Goal: Task Accomplishment & Management: Complete application form

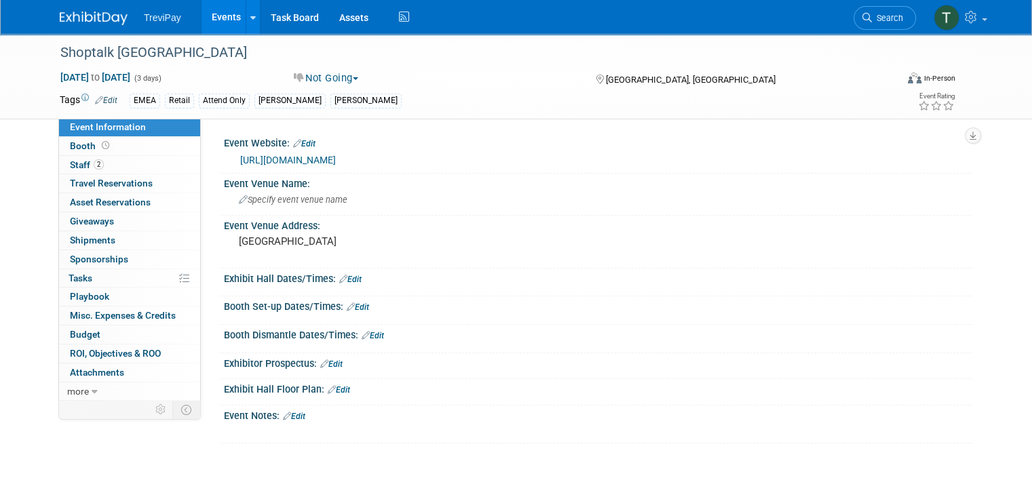
click at [204, 14] on link "Events" at bounding box center [226, 17] width 50 height 34
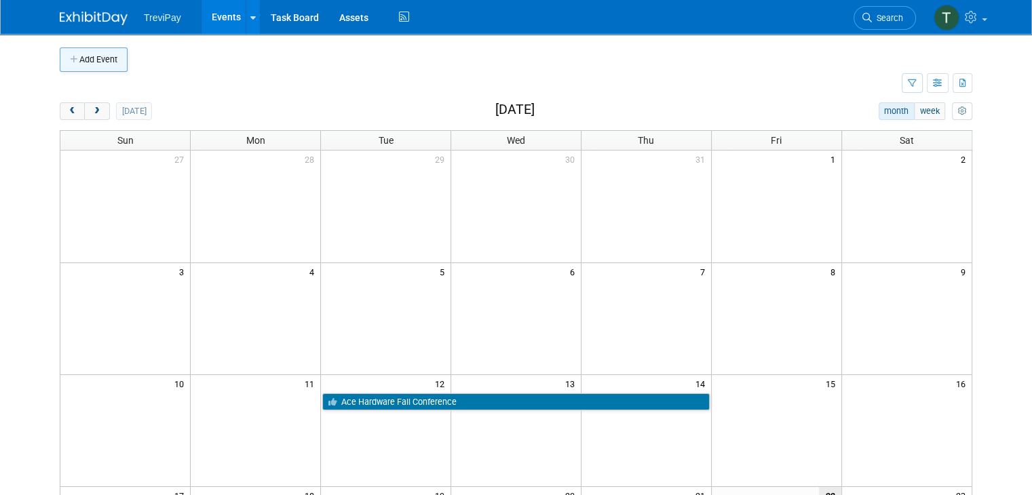
click at [90, 66] on button "Add Event" at bounding box center [94, 59] width 68 height 24
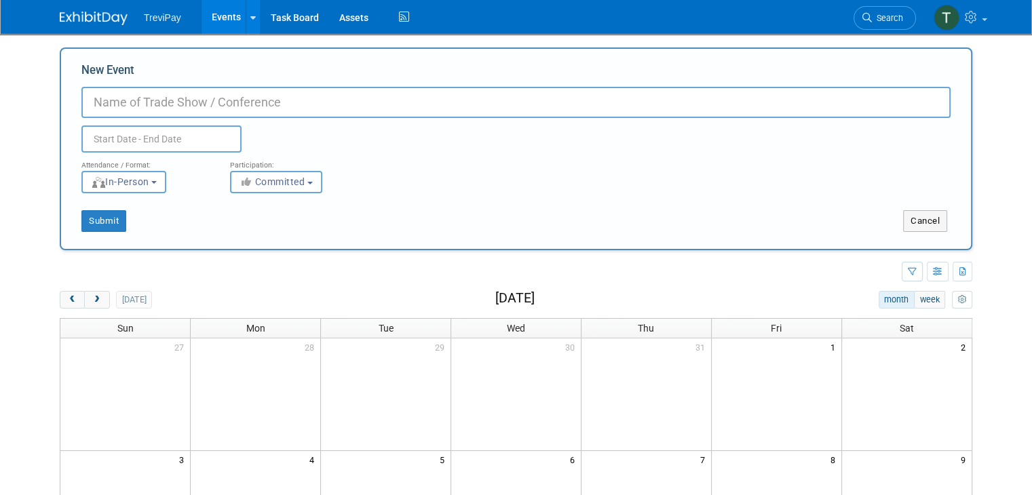
type input "e"
type input "eConnect Power of 50"
click at [157, 144] on input "text" at bounding box center [161, 139] width 160 height 27
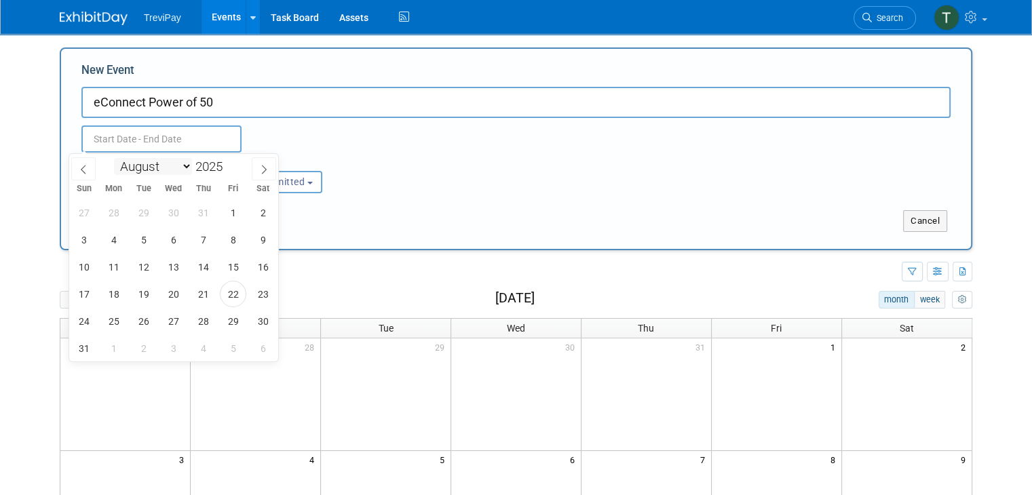
click at [176, 174] on select "January February March April May June July August September October November De…" at bounding box center [153, 166] width 78 height 17
select select "1"
click at [114, 158] on select "January February March April May June July August September October November De…" at bounding box center [153, 166] width 78 height 17
click at [170, 266] on span "12" at bounding box center [173, 267] width 26 height 26
type input "[DATE] to [DATE]"
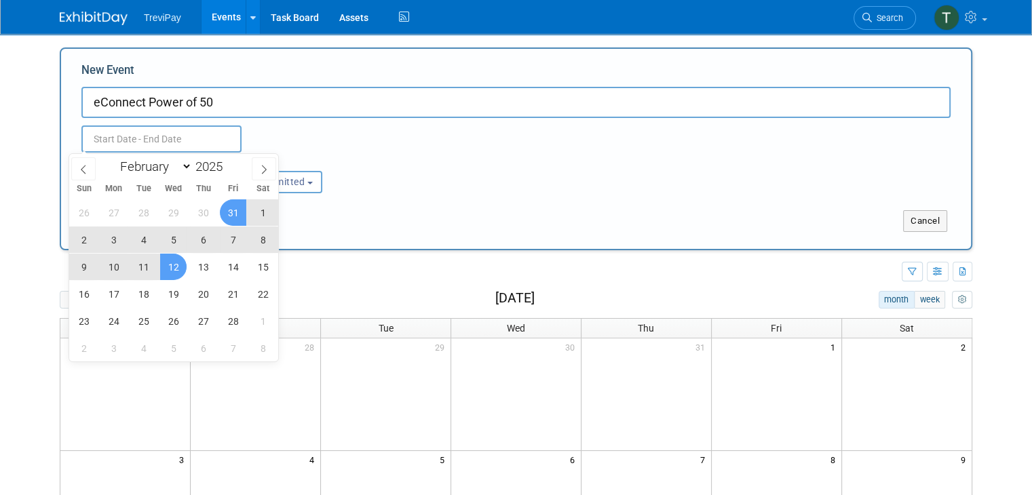
type input "[DATE] to [DATE]"
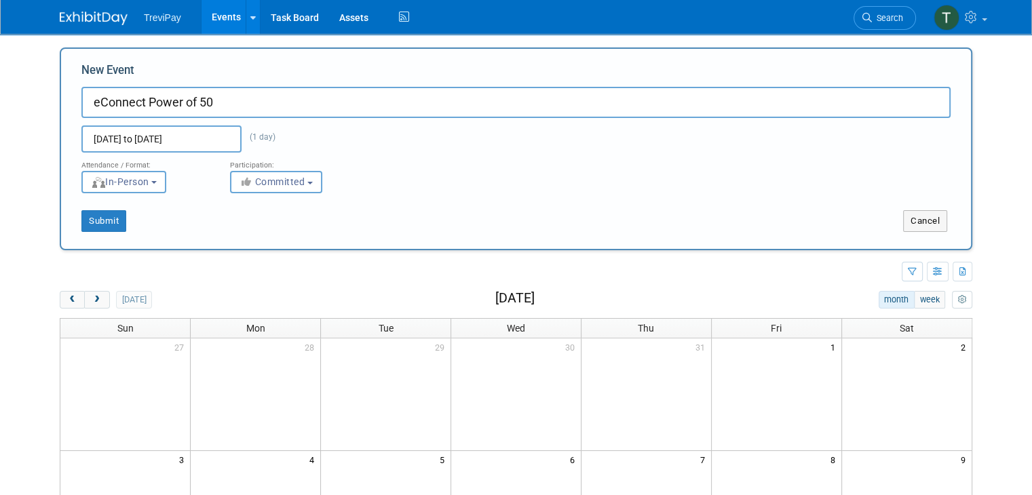
click at [297, 155] on div "Participation:" at bounding box center [294, 162] width 128 height 18
click at [89, 219] on button "Submit" at bounding box center [103, 221] width 45 height 22
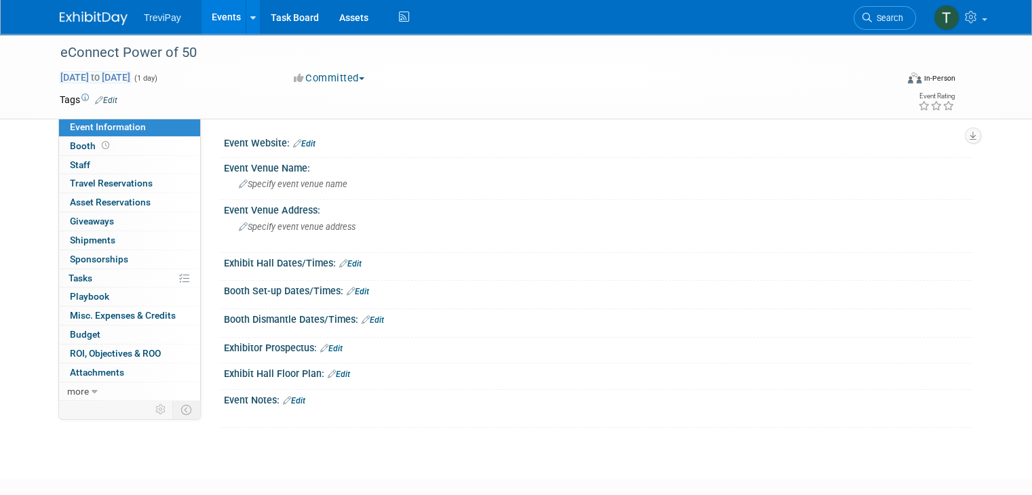
click at [124, 77] on span "Feb 12, 2025 to Feb 12, 2025" at bounding box center [95, 77] width 71 height 12
type input "[DATE]"
select select "1"
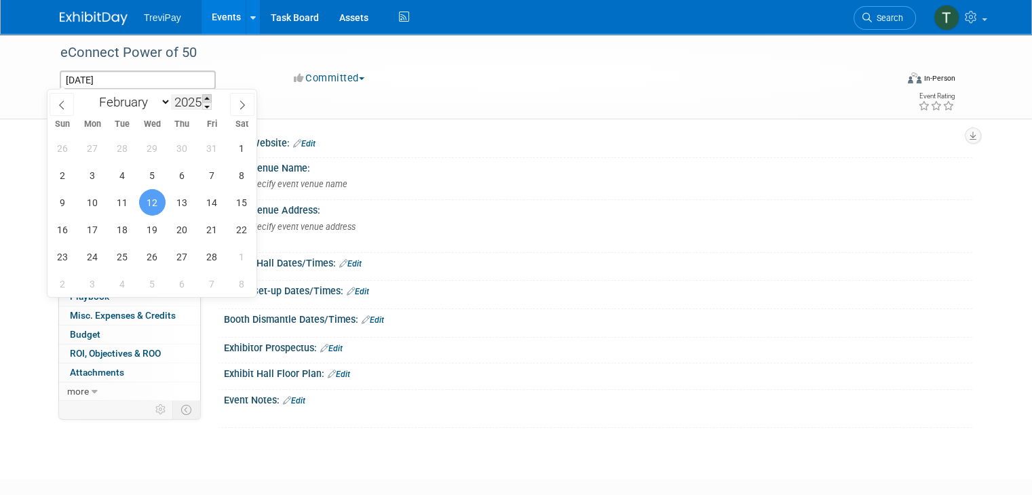
click at [208, 94] on span at bounding box center [206, 98] width 9 height 8
type input "2026"
click at [176, 172] on span "12" at bounding box center [182, 175] width 26 height 26
type input "Feb 12, 2026"
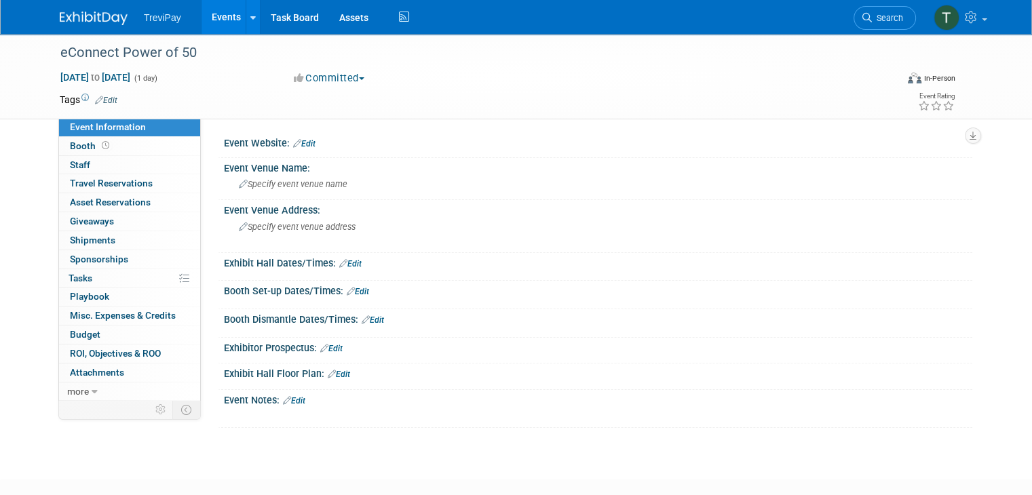
click at [346, 106] on div "Tags Edit" at bounding box center [431, 100] width 743 height 18
click at [81, 99] on icon at bounding box center [84, 97] width 7 height 7
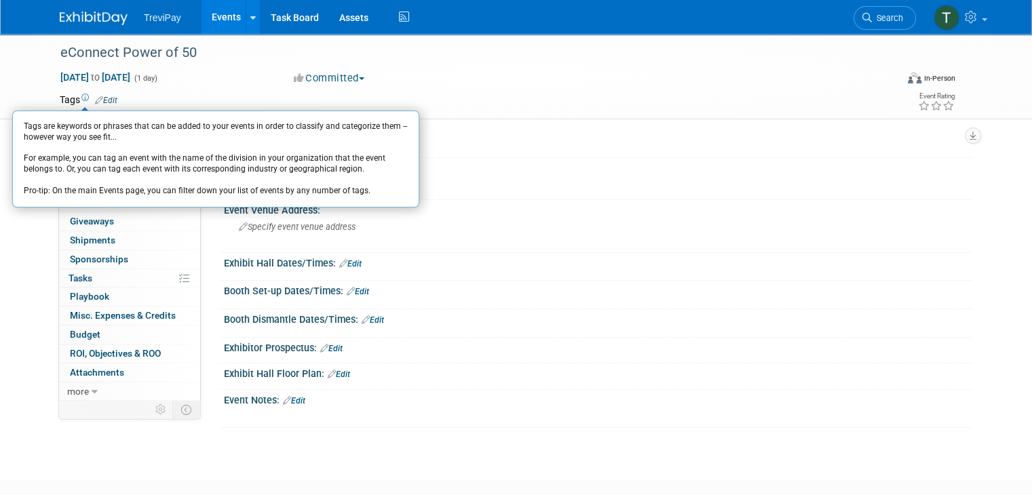
click at [102, 100] on link "Edit" at bounding box center [106, 100] width 22 height 9
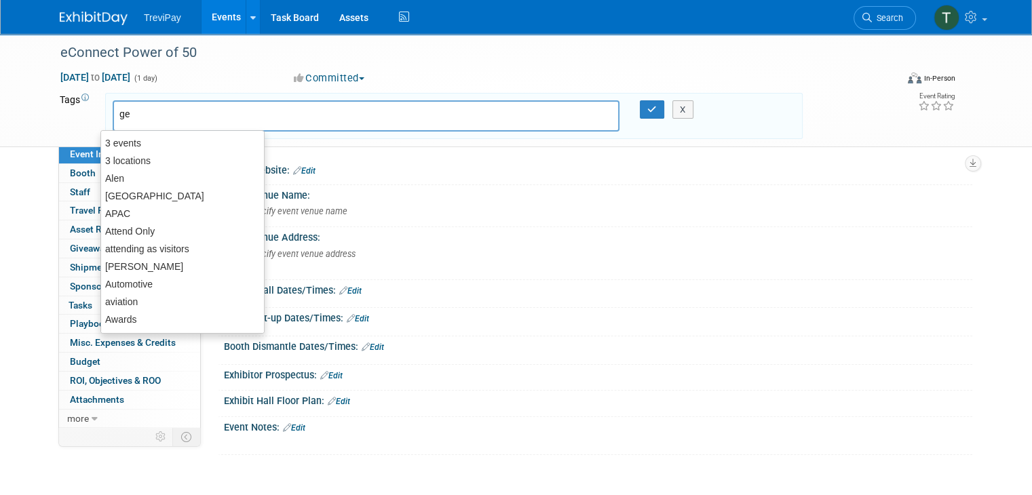
click at [113, 100] on div "ge" at bounding box center [366, 115] width 507 height 31
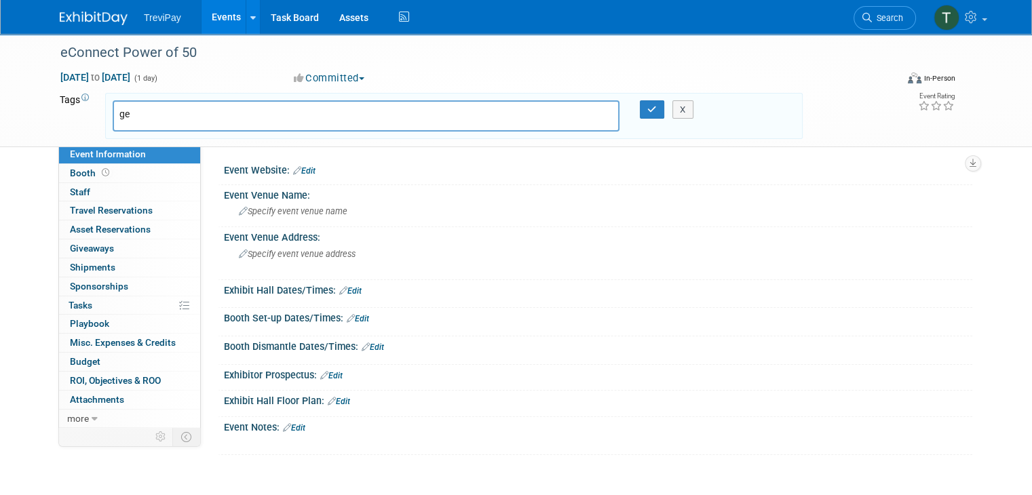
type input "g"
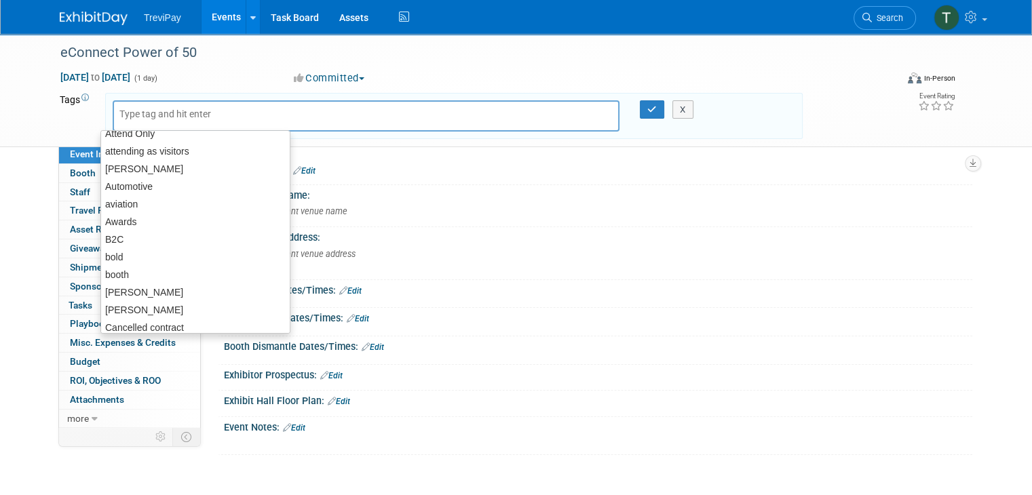
scroll to position [18, 0]
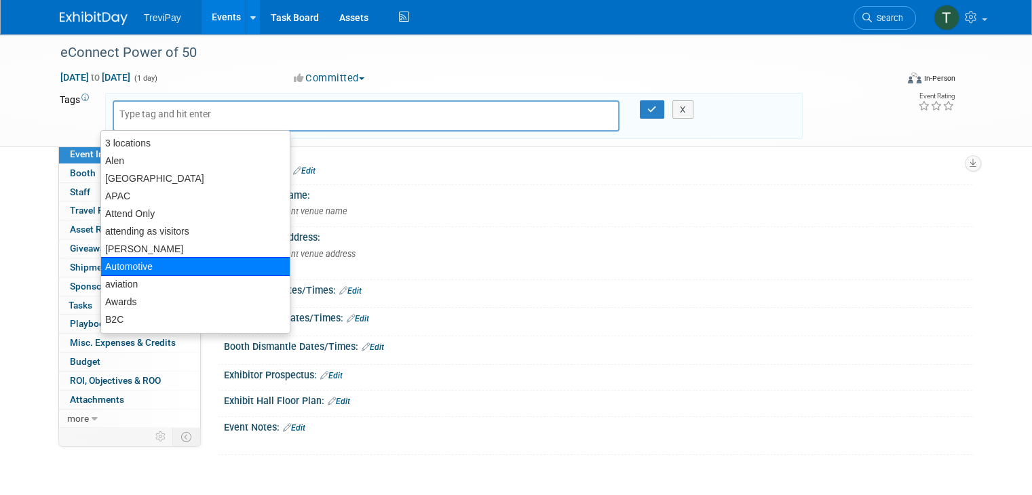
click at [197, 258] on div "Automotive" at bounding box center [195, 266] width 190 height 19
type input "Automotive"
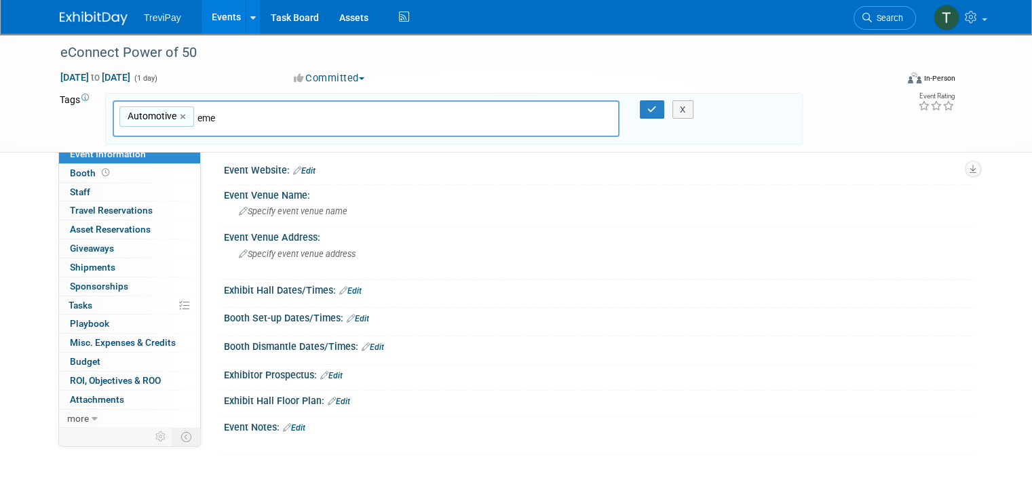
type input "emea"
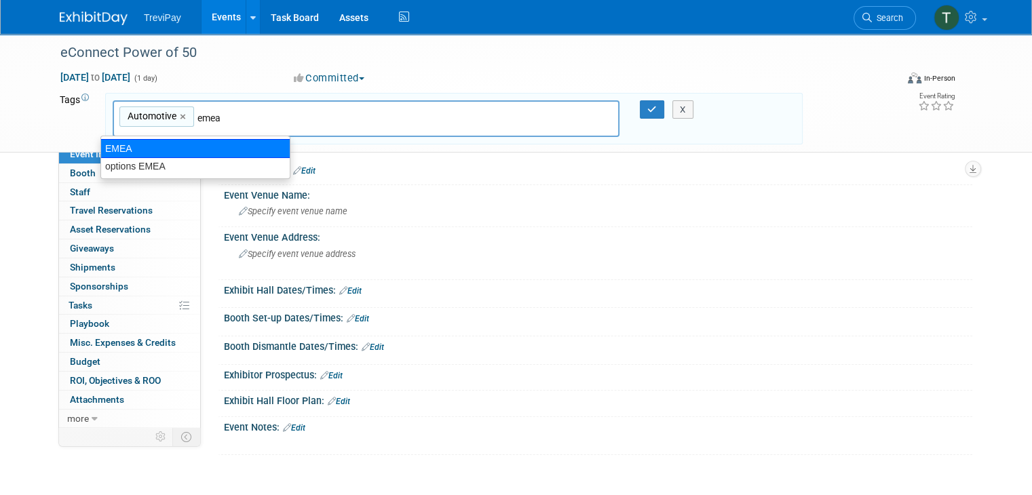
click at [182, 144] on div "EMEA" at bounding box center [195, 148] width 190 height 19
type input "Automotive, EMEA"
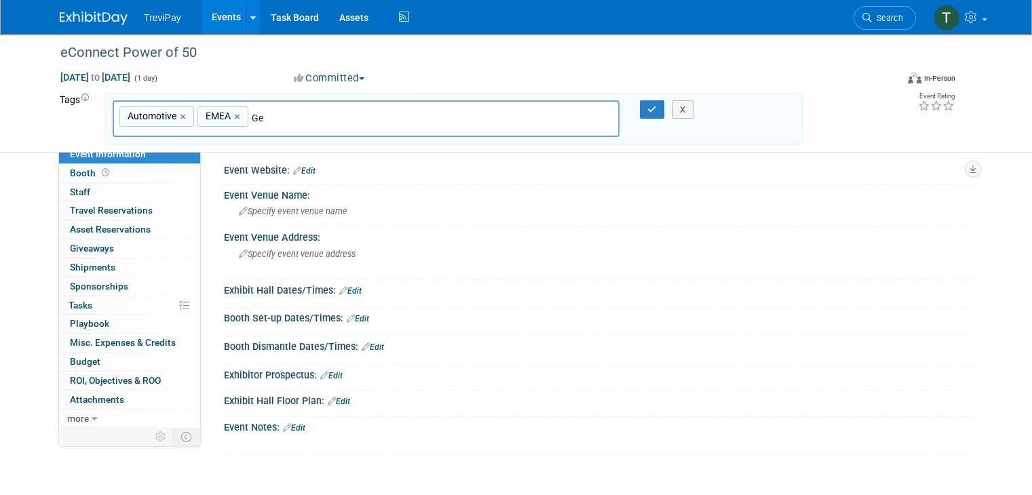
type input "G"
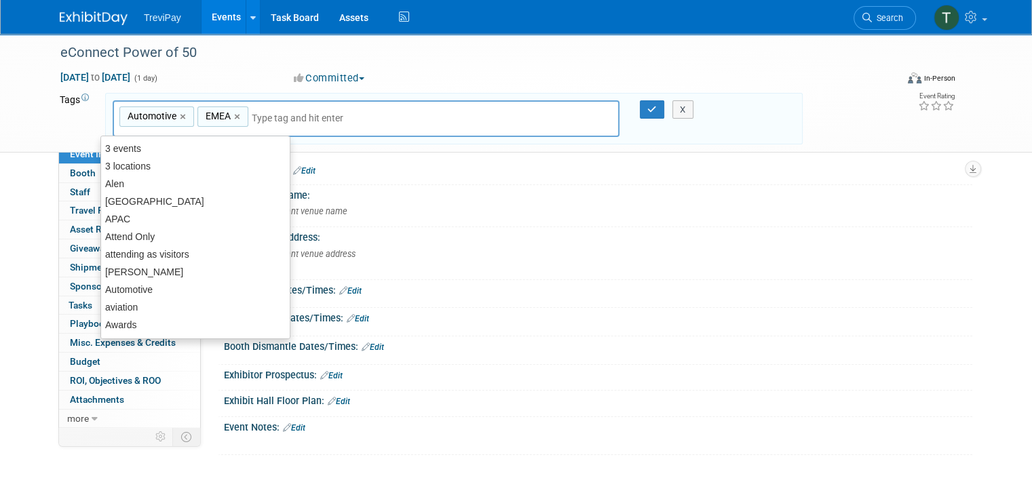
type input "D"
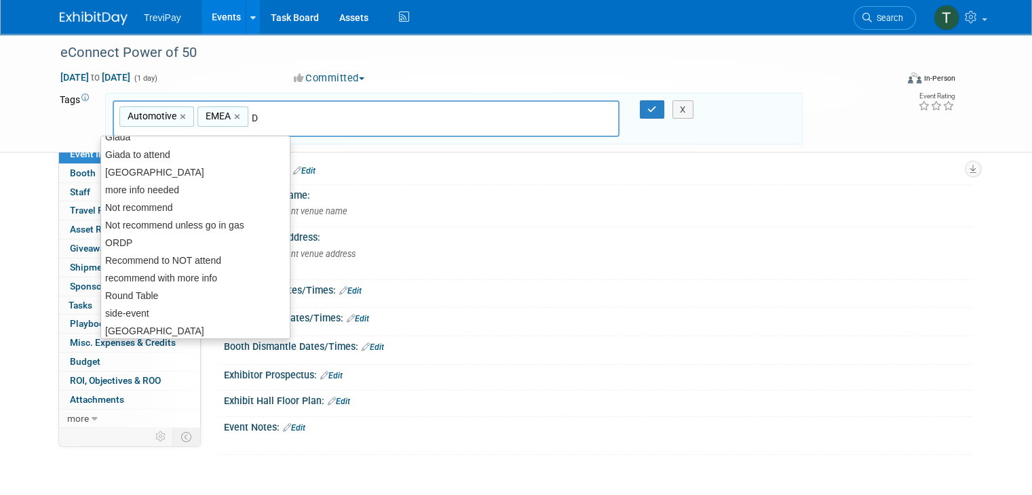
scroll to position [210, 0]
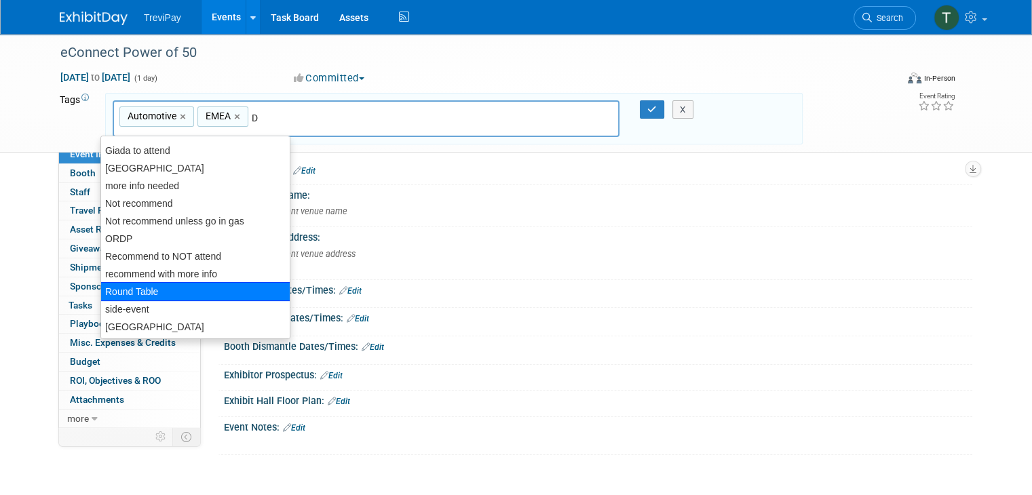
click at [233, 291] on div "Round Table" at bounding box center [195, 291] width 190 height 19
type input "Automotive, EMEA, Round Table"
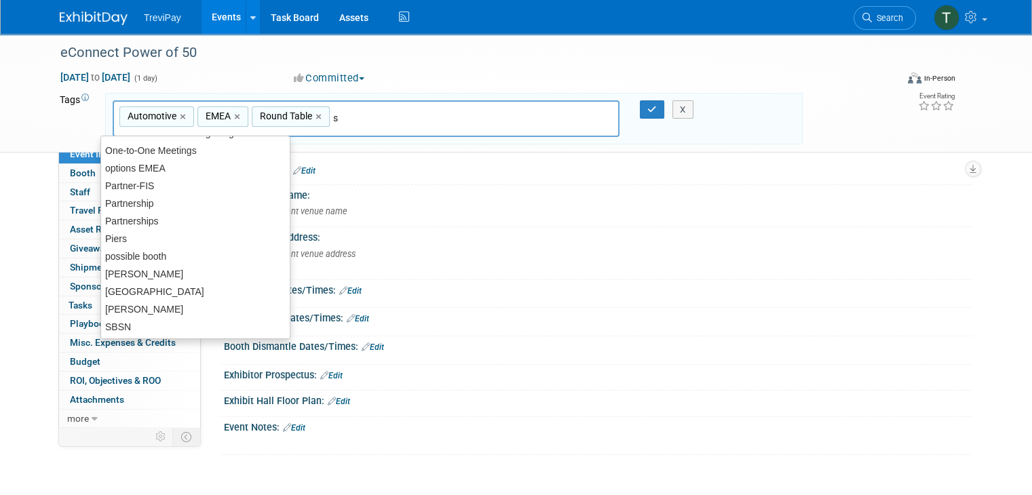
type input "sp"
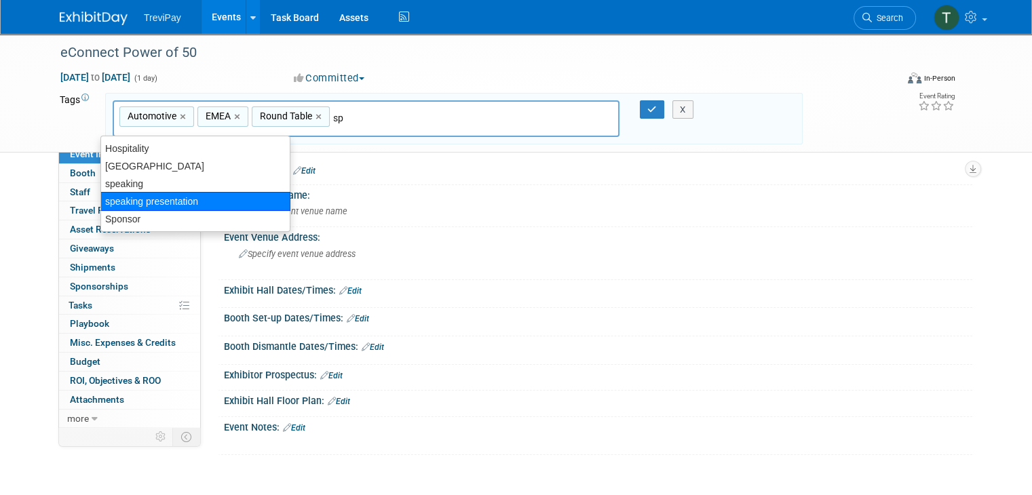
click at [191, 199] on div "speaking presentation" at bounding box center [195, 201] width 190 height 19
type input "Automotive, EMEA, Round Table, speaking presentation"
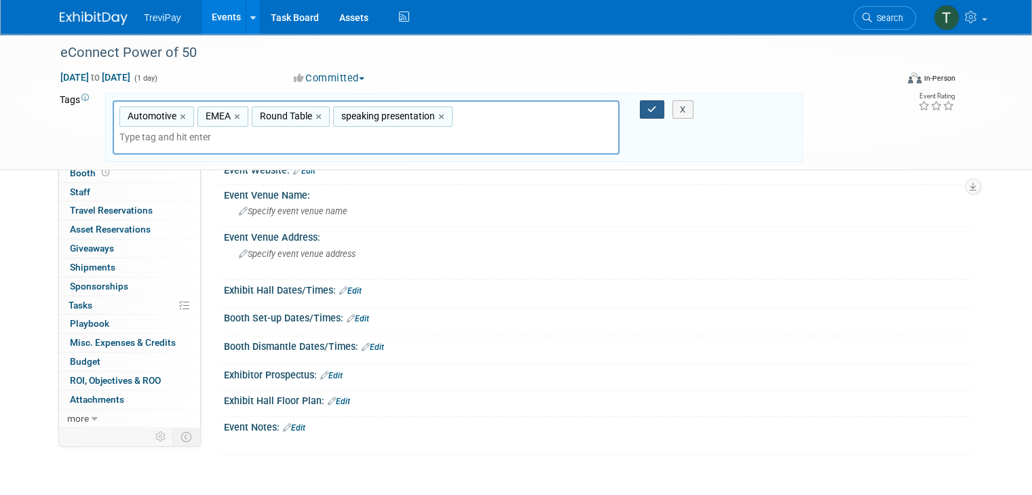
click at [651, 107] on icon "button" at bounding box center [651, 109] width 9 height 9
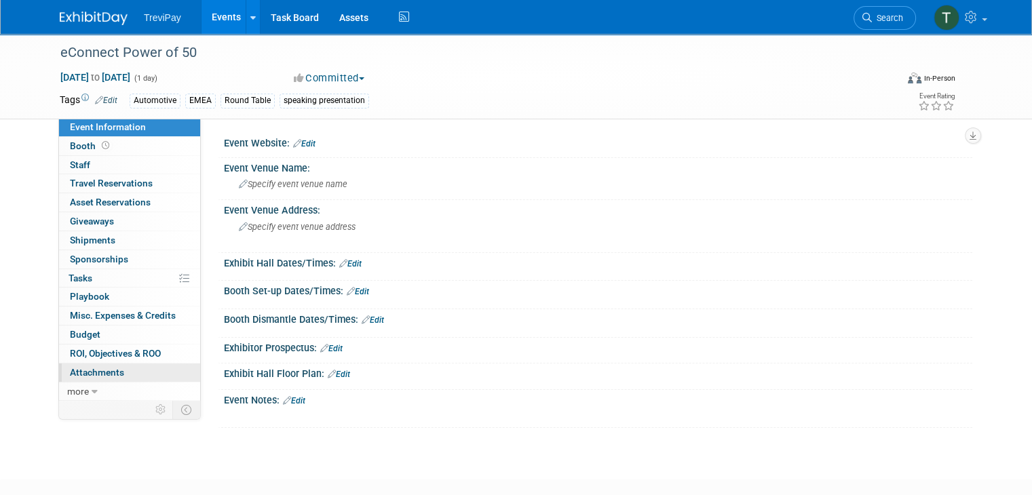
click at [84, 374] on span "Attachments 0" at bounding box center [97, 372] width 54 height 11
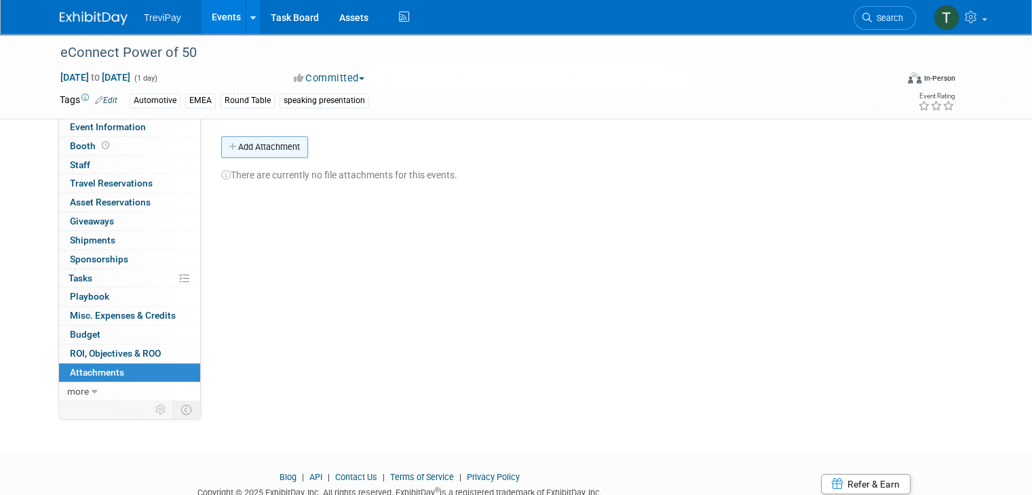
click at [274, 142] on button "Add Attachment" at bounding box center [264, 147] width 87 height 22
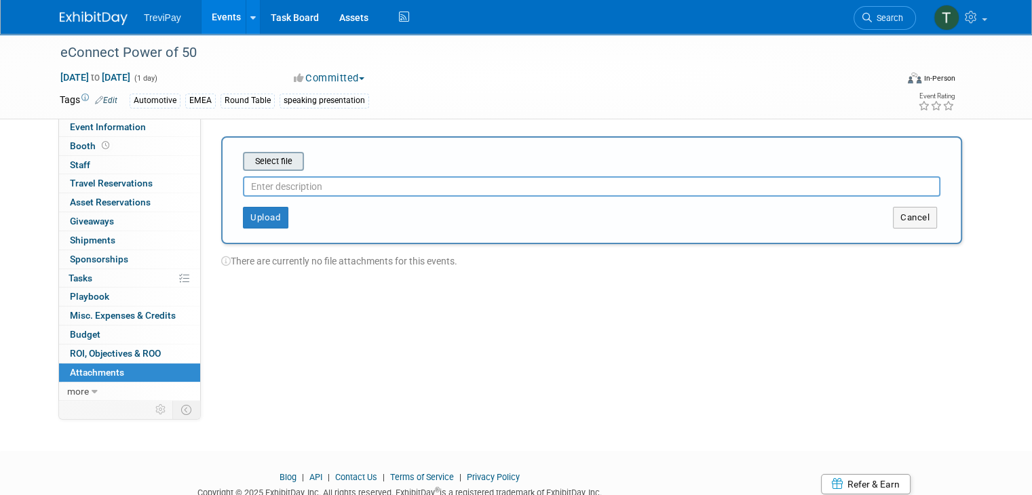
click at [271, 158] on input "file" at bounding box center [221, 161] width 161 height 16
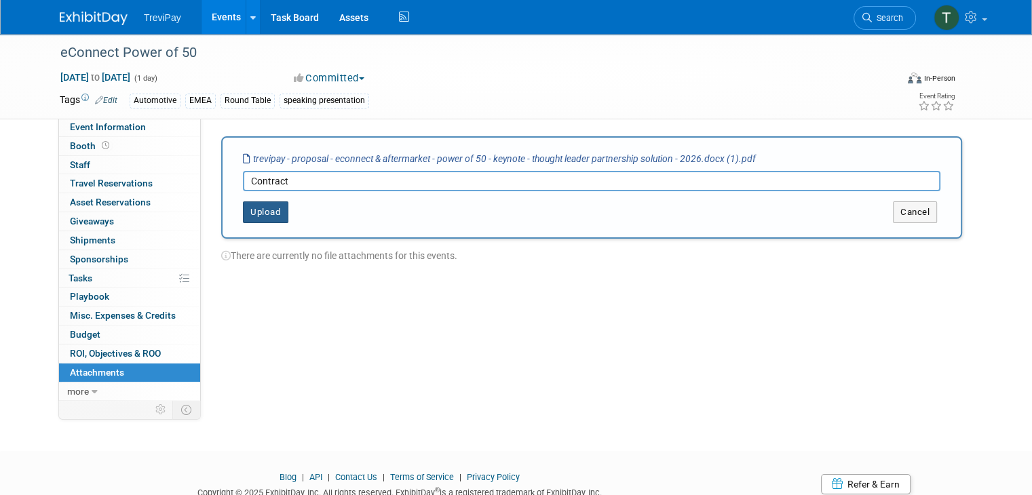
type input "Contract"
click at [261, 207] on button "Upload" at bounding box center [265, 212] width 45 height 22
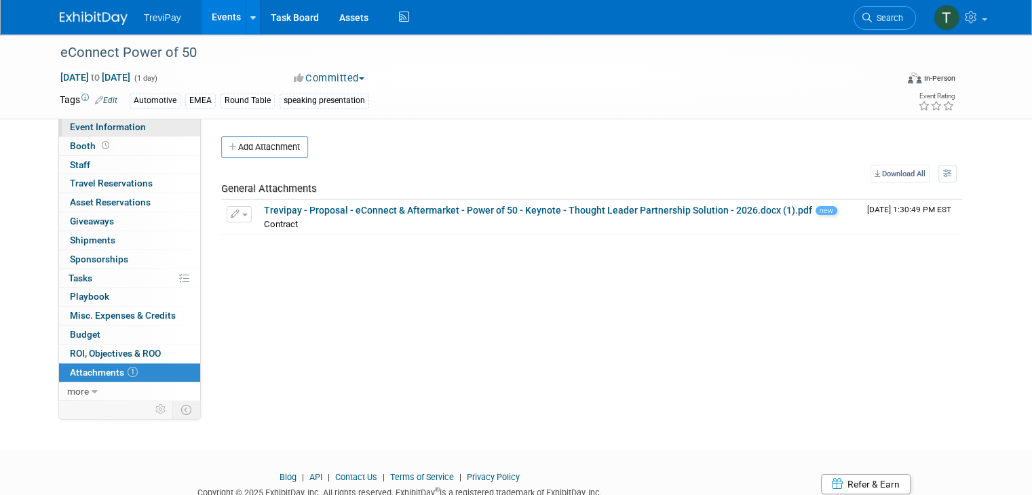
click at [98, 131] on span "Event Information" at bounding box center [108, 126] width 76 height 11
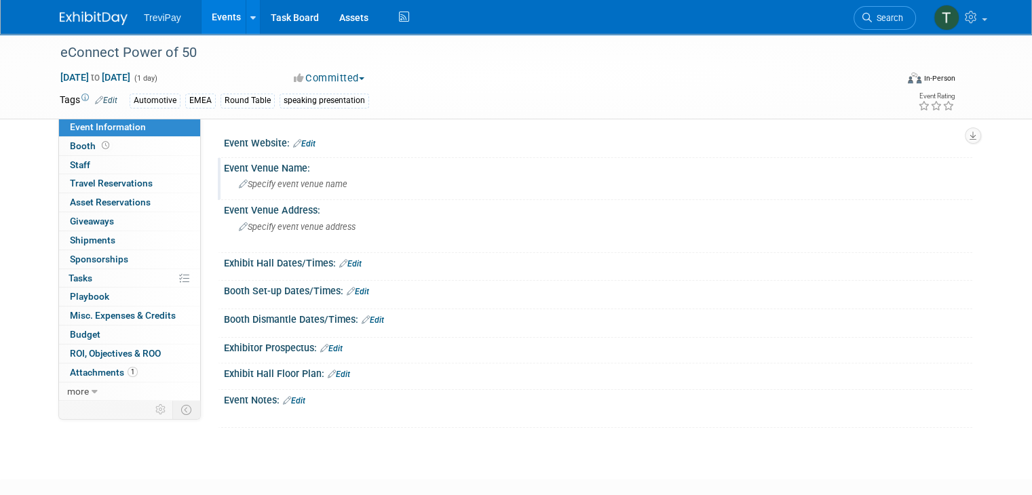
click at [255, 191] on div "Specify event venue name" at bounding box center [598, 184] width 728 height 21
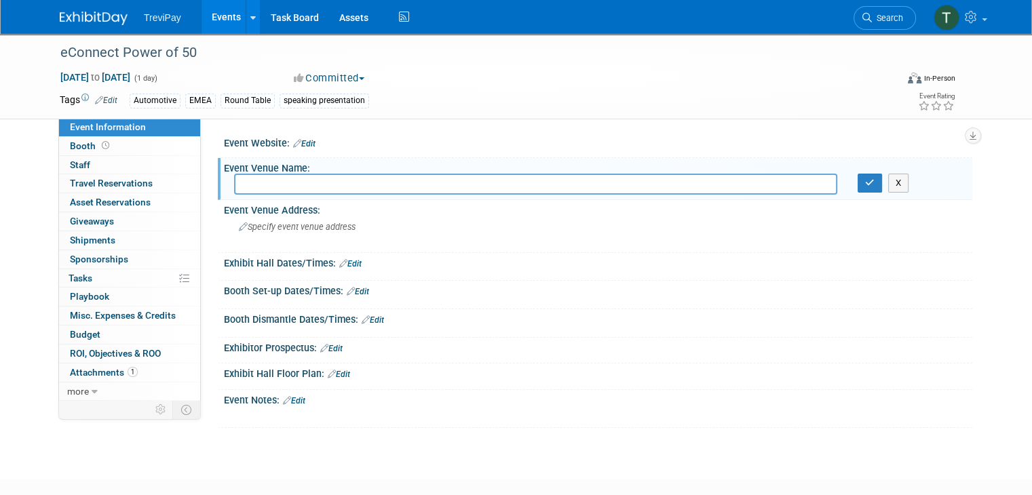
click at [301, 145] on link "Edit" at bounding box center [304, 143] width 22 height 9
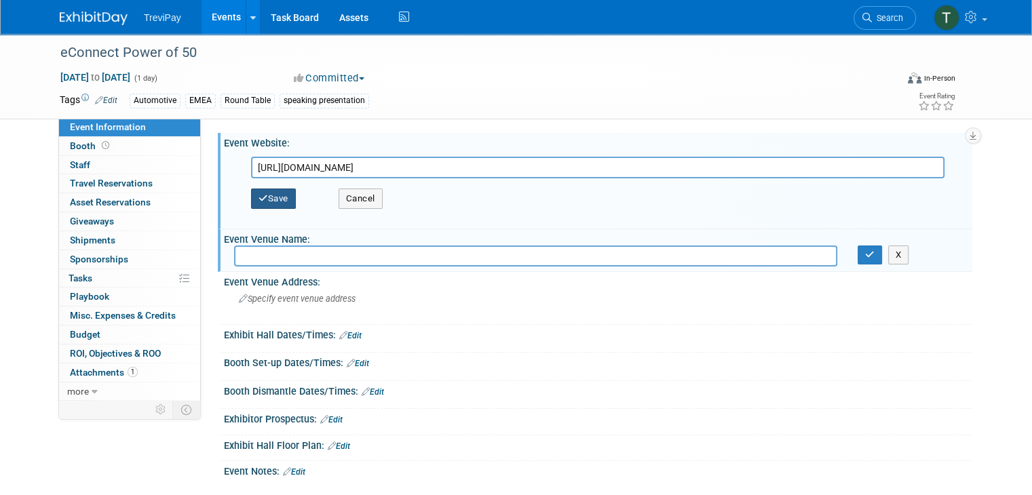
type input "https://www.copperberg.com/econnect-powerof50/"
click at [258, 201] on button "Save" at bounding box center [273, 199] width 45 height 20
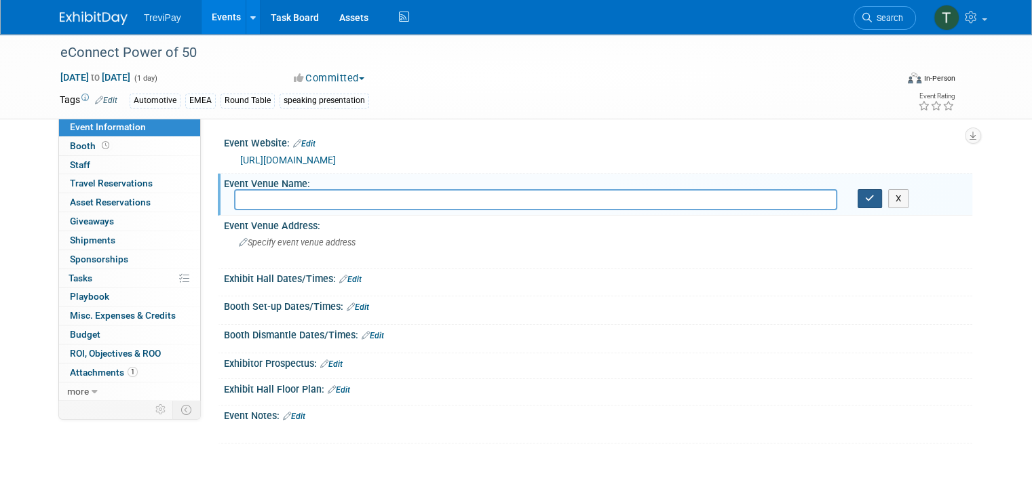
click at [873, 201] on icon "button" at bounding box center [869, 198] width 9 height 9
